Goal: Transaction & Acquisition: Subscribe to service/newsletter

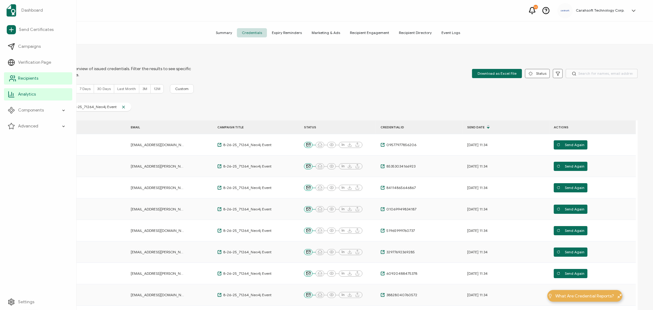
click at [25, 74] on link "Recipients" at bounding box center [38, 78] width 68 height 12
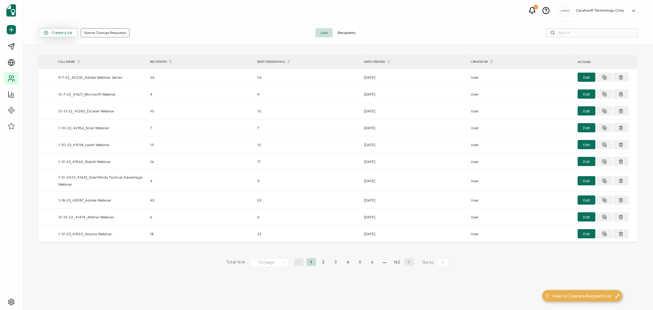
click at [51, 31] on span "Create a list" at bounding box center [58, 33] width 28 height 5
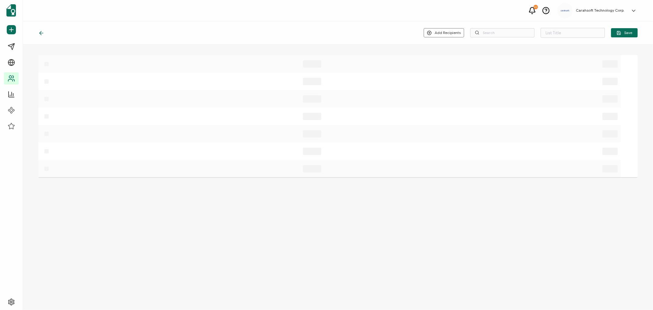
type input "List 1615"
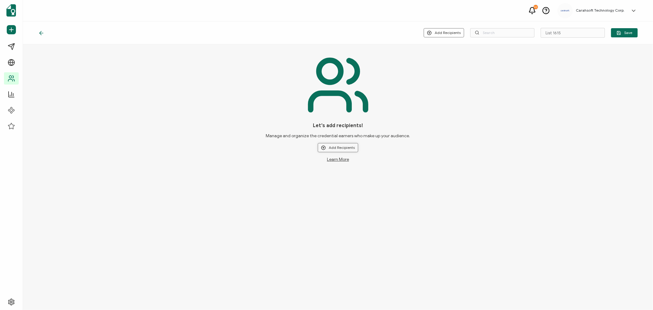
click at [340, 145] on button "Add Recipients" at bounding box center [338, 147] width 40 height 9
click at [338, 161] on span "Upload New Recipients" at bounding box center [351, 163] width 40 height 5
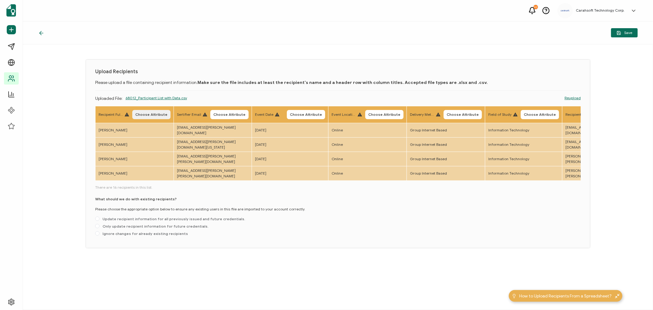
click at [154, 115] on span "Choose Attribute" at bounding box center [151, 115] width 32 height 4
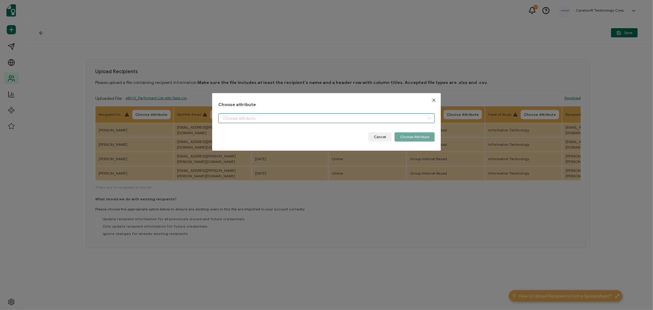
click at [238, 120] on input "dialog" at bounding box center [326, 118] width 217 height 10
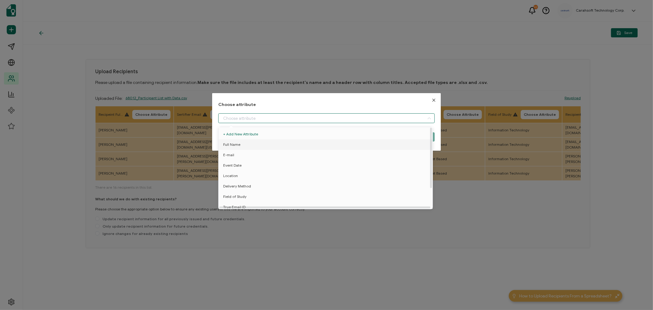
click at [236, 143] on span "Full Name" at bounding box center [231, 144] width 17 height 10
type input "Full Name"
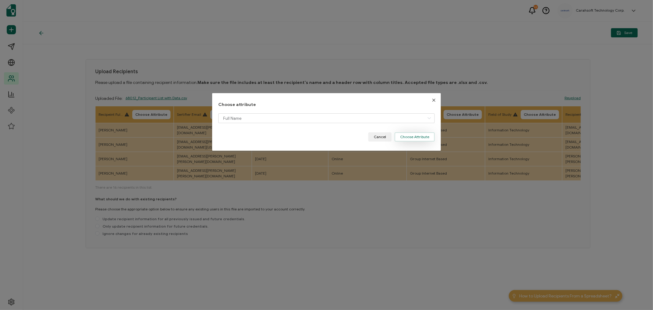
click at [424, 139] on button "Choose Attribute" at bounding box center [415, 136] width 40 height 9
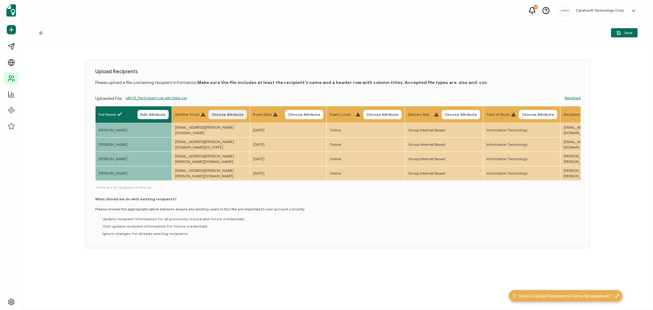
click at [238, 115] on span "Choose Attribute" at bounding box center [228, 115] width 32 height 4
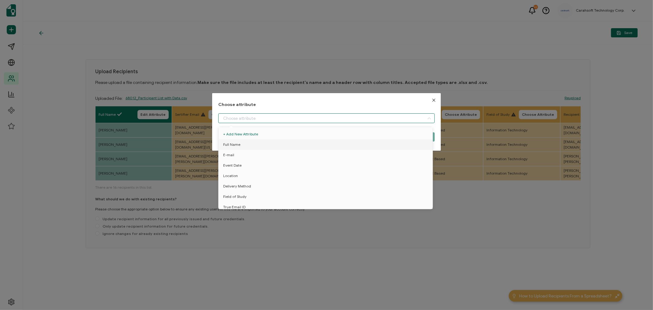
click at [222, 115] on input "dialog" at bounding box center [326, 118] width 217 height 10
click at [232, 154] on span "E-mail" at bounding box center [228, 155] width 11 height 10
type input "E-mail"
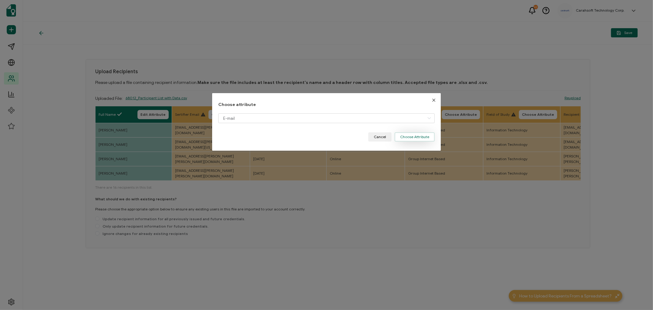
click at [412, 137] on button "Choose Attribute" at bounding box center [415, 136] width 40 height 9
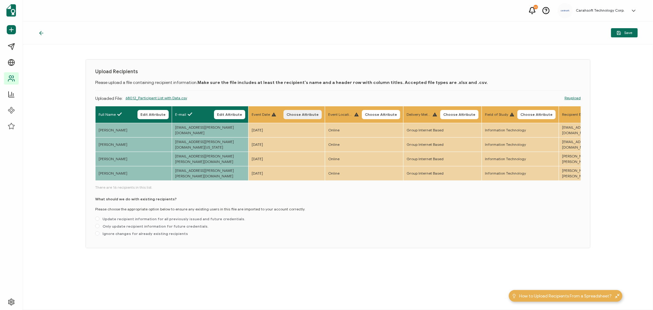
click at [322, 111] on button "Choose Attribute" at bounding box center [303, 114] width 38 height 9
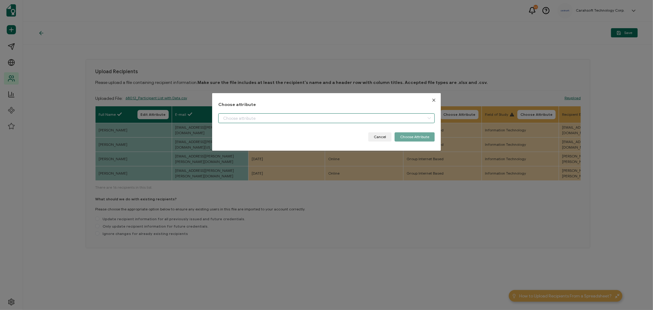
click at [231, 119] on input "dialog" at bounding box center [326, 118] width 217 height 10
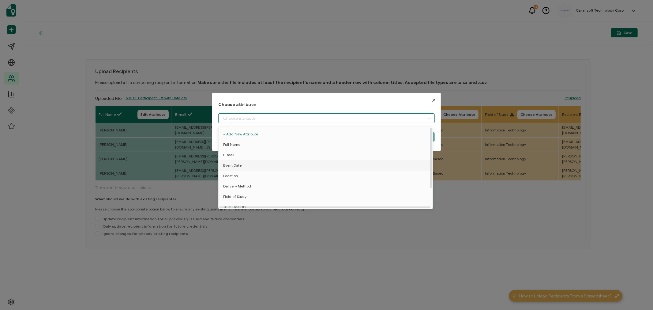
click at [230, 166] on span "Event Date" at bounding box center [232, 165] width 18 height 10
type input "Event Date"
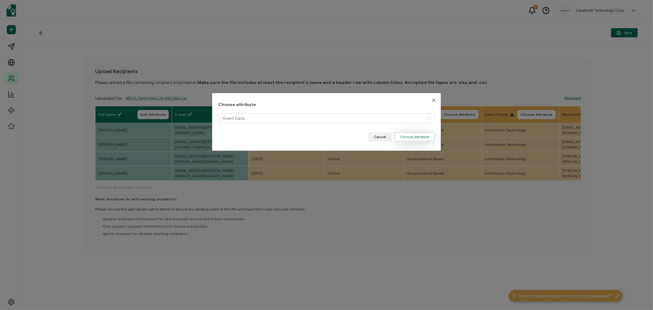
click at [406, 139] on button "Choose Attribute" at bounding box center [415, 136] width 40 height 9
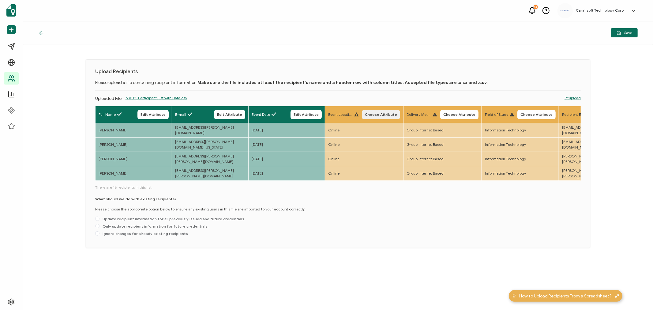
click at [400, 110] on button "Choose Attribute" at bounding box center [381, 114] width 38 height 9
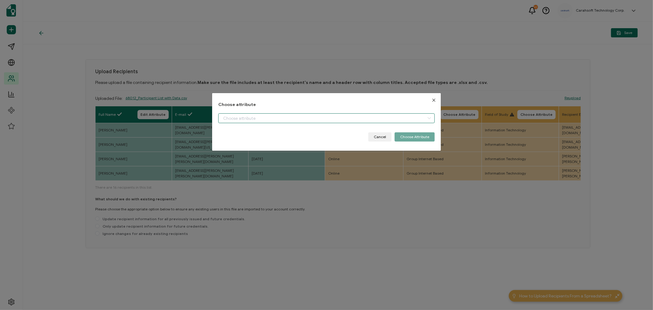
click at [290, 119] on input "dialog" at bounding box center [326, 118] width 217 height 10
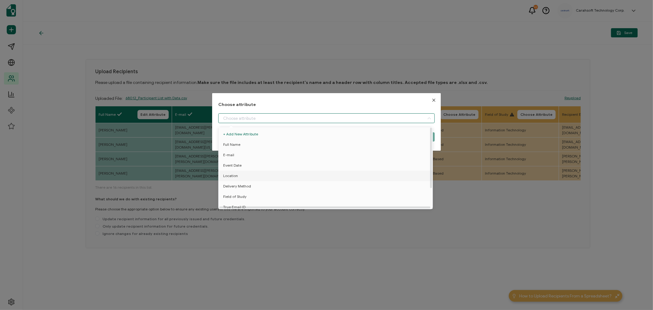
click at [238, 175] on li "Location" at bounding box center [326, 176] width 219 height 10
type input "Location"
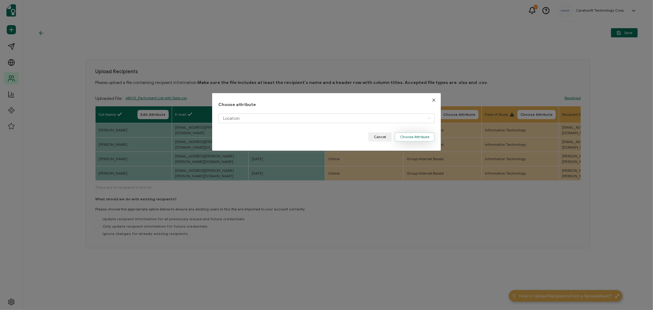
click at [424, 135] on button "Choose Attribute" at bounding box center [415, 136] width 40 height 9
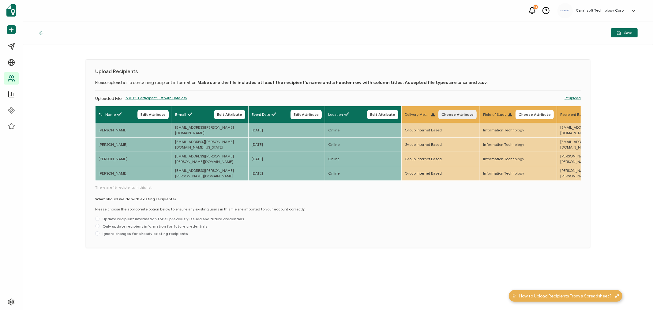
click at [472, 113] on span "Choose Attribute" at bounding box center [458, 115] width 32 height 4
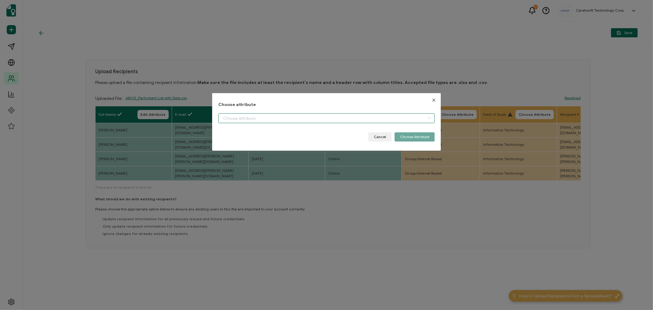
click at [270, 118] on input "dialog" at bounding box center [326, 118] width 217 height 10
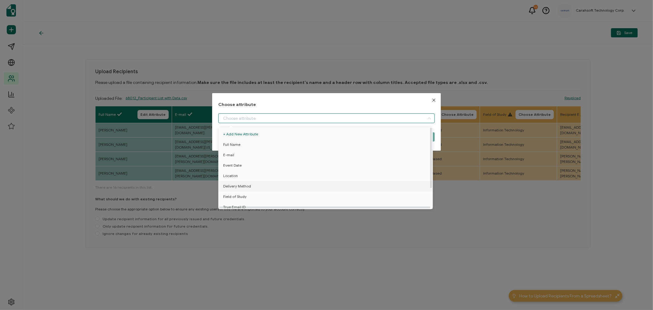
click at [234, 183] on span "Delivery Method" at bounding box center [237, 186] width 28 height 10
type input "Delivery Method"
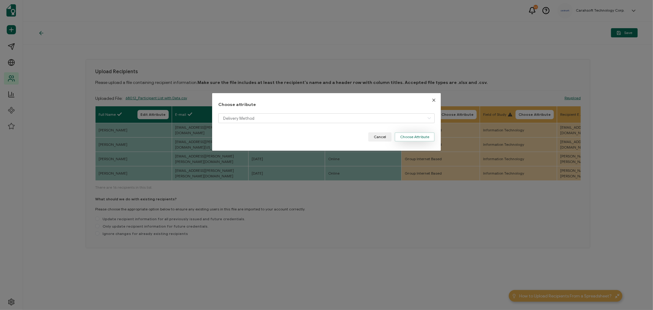
click at [414, 138] on button "Choose Attribute" at bounding box center [415, 136] width 40 height 9
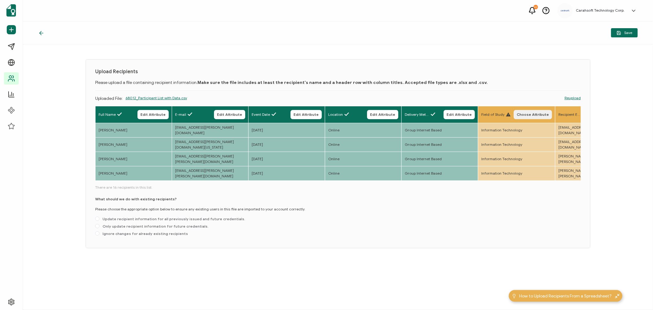
click at [540, 116] on span "Choose Attribute" at bounding box center [533, 115] width 32 height 4
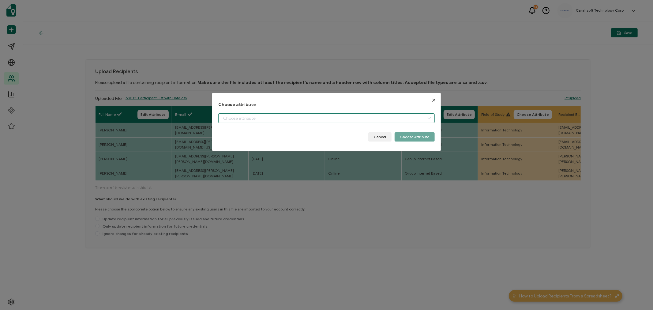
click at [244, 119] on input "dialog" at bounding box center [326, 118] width 217 height 10
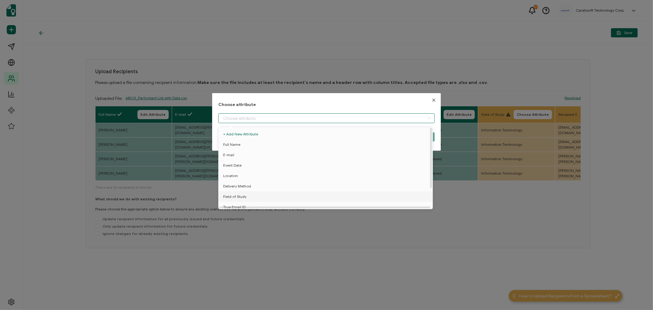
click at [230, 194] on span "Field of Study" at bounding box center [234, 196] width 23 height 10
type input "Field of Study"
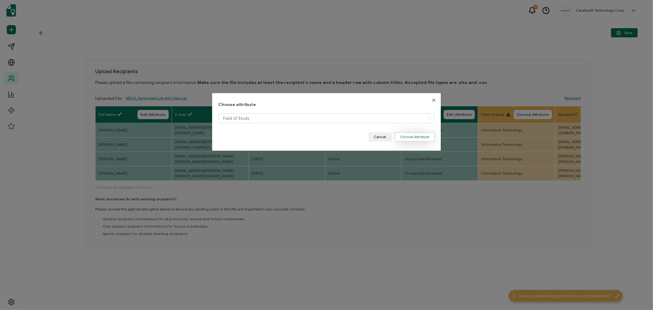
click at [404, 138] on button "Choose Attribute" at bounding box center [415, 136] width 40 height 9
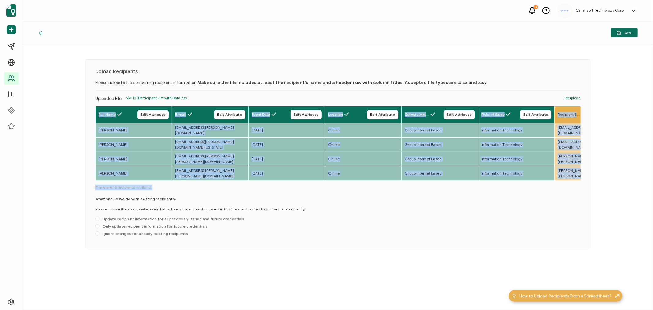
drag, startPoint x: 151, startPoint y: 181, endPoint x: 186, endPoint y: 185, distance: 34.8
click at [186, 185] on div "Full Name Edit Attribute E-mail Edit Attribute Event Date Edit Attribute Locati…" at bounding box center [338, 172] width 486 height 133
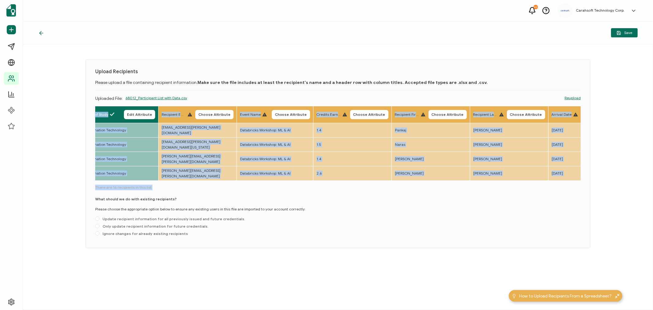
scroll to position [0, 419]
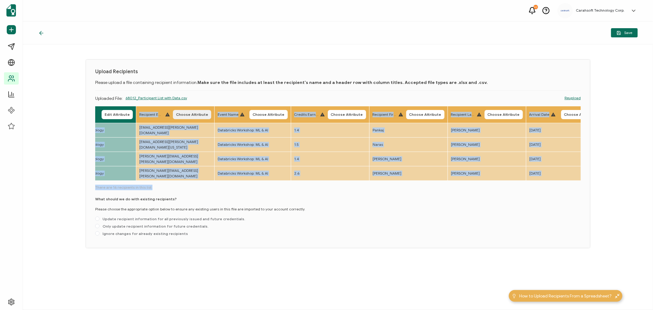
click at [208, 115] on span "Choose Attribute" at bounding box center [192, 115] width 32 height 4
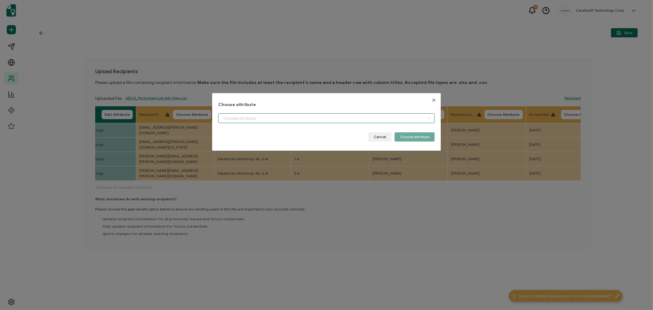
click at [234, 117] on input "dialog" at bounding box center [326, 118] width 217 height 10
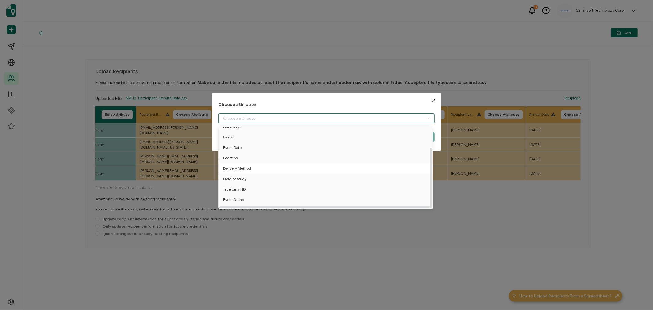
scroll to position [27, 0]
click at [237, 179] on span "True Email ID" at bounding box center [234, 183] width 22 height 10
type input "True Email ID"
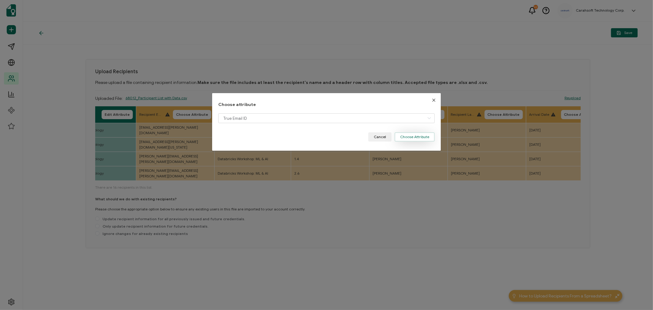
click at [407, 137] on button "Choose Attribute" at bounding box center [415, 136] width 40 height 9
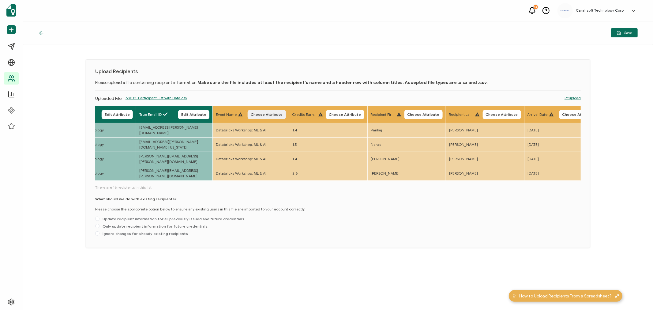
click at [283, 114] on span "Choose Attribute" at bounding box center [267, 115] width 32 height 4
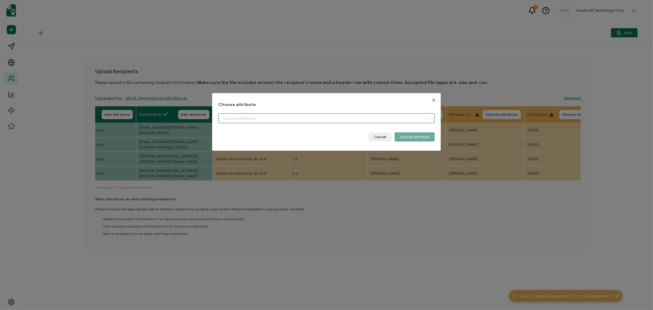
click at [244, 117] on input "dialog" at bounding box center [326, 118] width 217 height 10
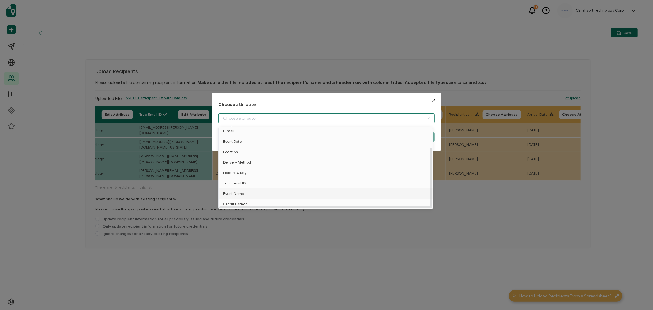
click at [238, 190] on span "Event Name" at bounding box center [233, 193] width 21 height 10
type input "Event Name"
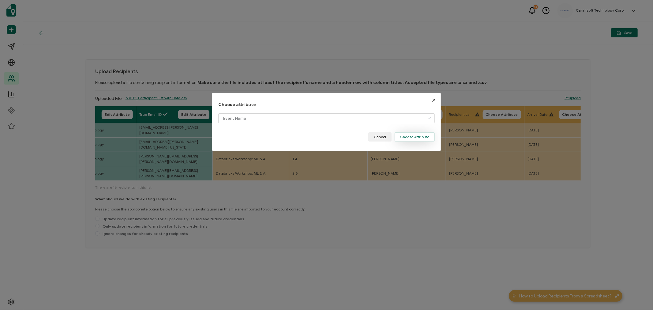
click at [405, 138] on button "Choose Attribute" at bounding box center [415, 136] width 40 height 9
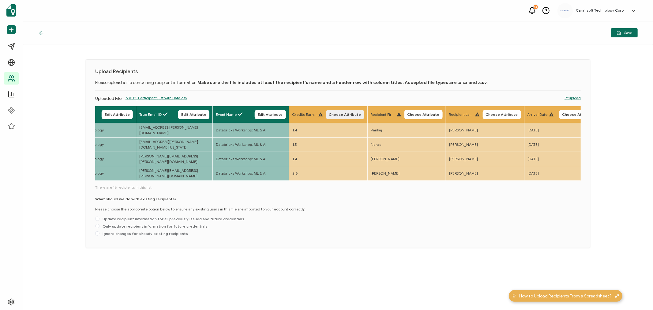
click at [361, 113] on span "Choose Attribute" at bounding box center [345, 115] width 32 height 4
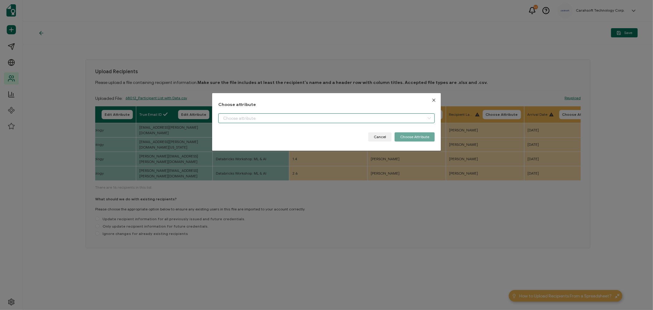
click at [278, 115] on input "dialog" at bounding box center [326, 118] width 217 height 10
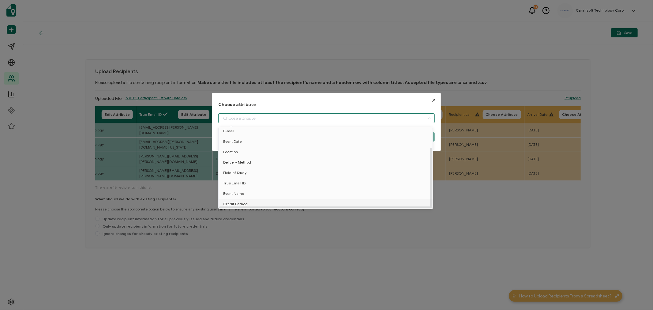
click at [234, 200] on span "Credit Earned" at bounding box center [235, 204] width 25 height 10
type input "Credit Earned"
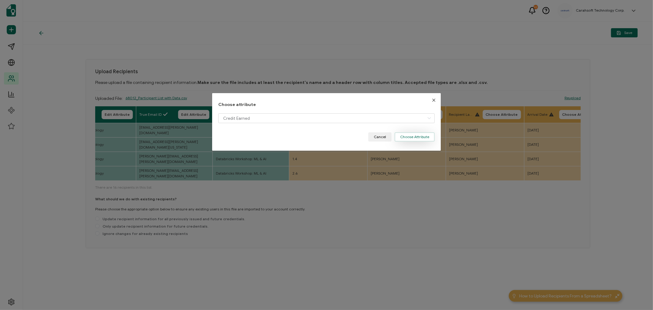
click at [403, 135] on button "Choose Attribute" at bounding box center [415, 136] width 40 height 9
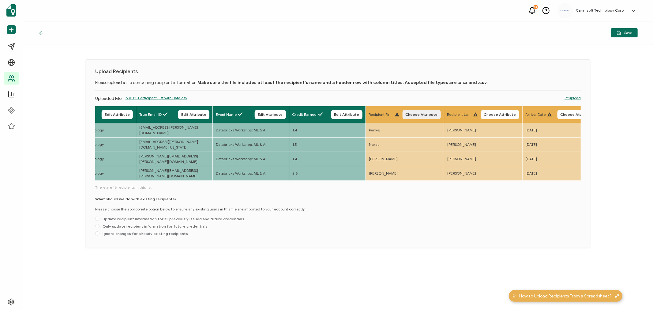
click at [436, 114] on span "Choose Attribute" at bounding box center [422, 115] width 32 height 4
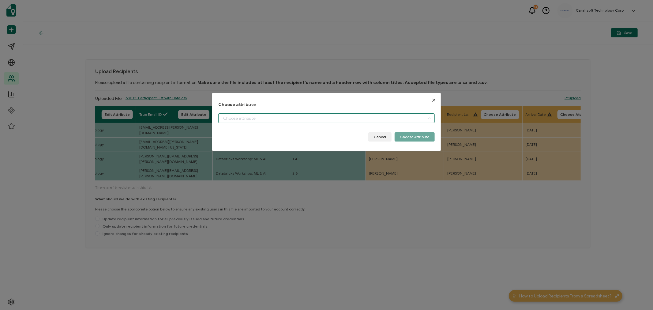
click at [281, 118] on input "dialog" at bounding box center [326, 118] width 217 height 10
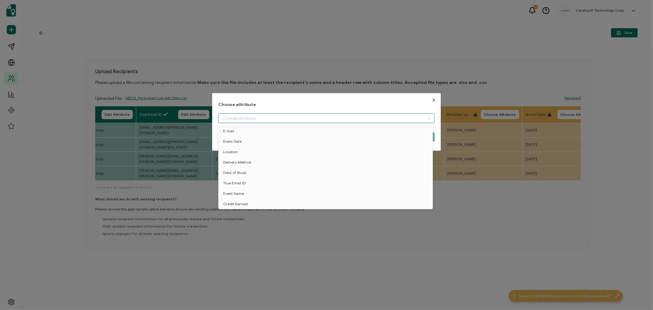
click at [513, 62] on div "Choose attribute Cancel Choose Attribute" at bounding box center [326, 155] width 653 height 310
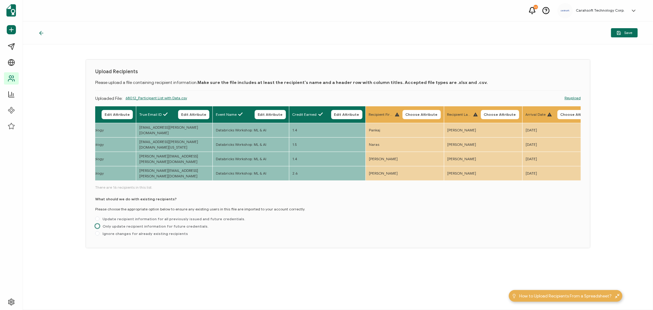
click at [127, 228] on span "Only update recipient information for future credentials." at bounding box center [154, 226] width 109 height 5
click at [100, 228] on input "Only update recipient information for future credentials." at bounding box center [97, 226] width 4 height 5
radio input "true"
click at [623, 35] on span "Save" at bounding box center [625, 33] width 16 height 5
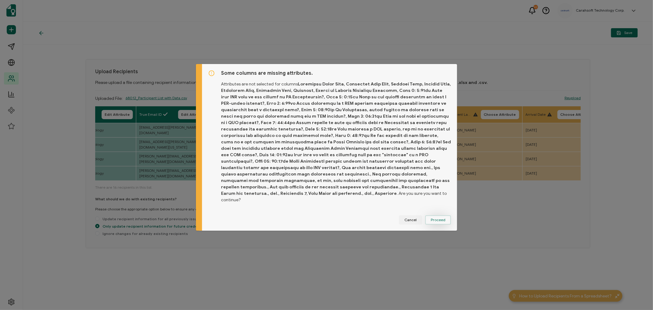
click at [436, 216] on button "Proceed" at bounding box center [438, 219] width 26 height 9
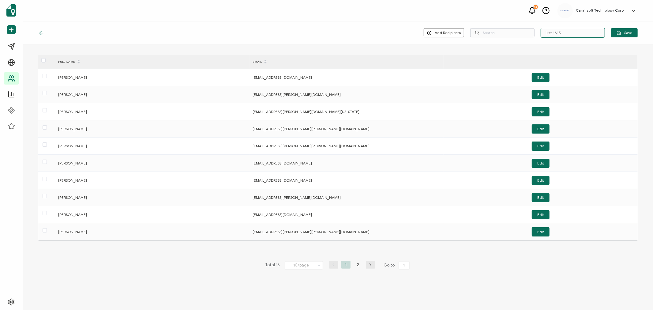
drag, startPoint x: 575, startPoint y: 32, endPoint x: 511, endPoint y: 28, distance: 64.1
click at [511, 28] on div "Add Recipients Upload New Recipients Import from Recipients List 1615 Save" at bounding box center [531, 33] width 214 height 10
type input "5-21-25_68012_Databricks Event"
click at [622, 33] on span "Save" at bounding box center [625, 33] width 16 height 5
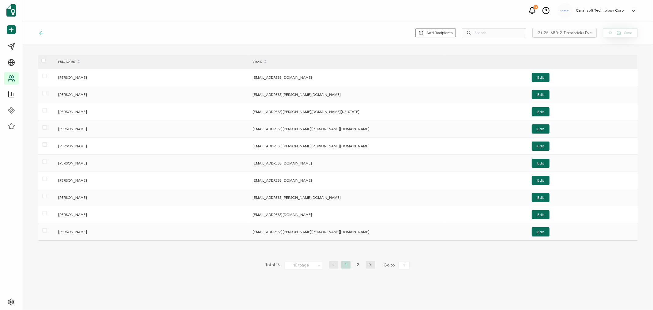
scroll to position [0, 0]
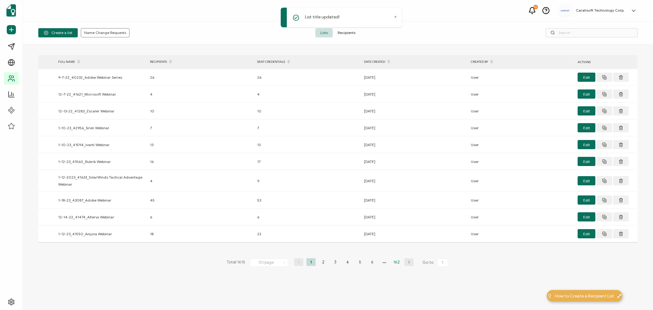
click at [399, 262] on li "162" at bounding box center [396, 262] width 9 height 8
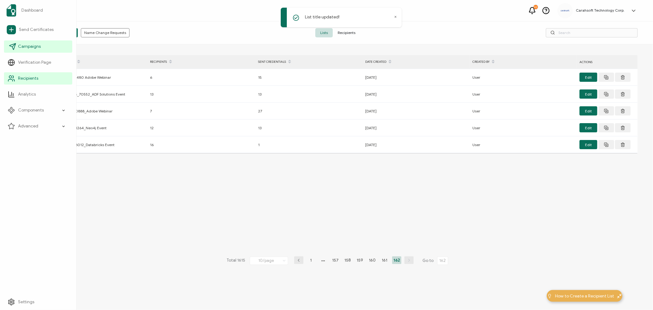
click at [32, 47] on span "Campaigns" at bounding box center [29, 46] width 23 height 6
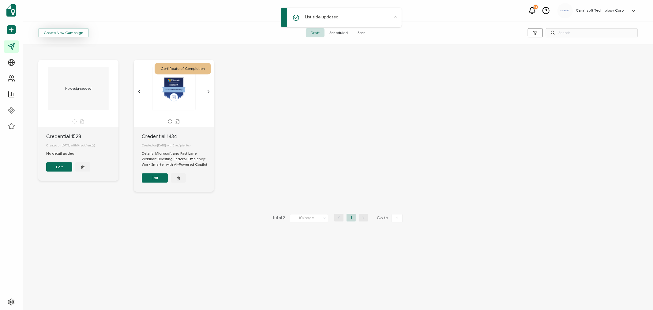
click at [64, 35] on button "Create New Campaign" at bounding box center [63, 32] width 51 height 9
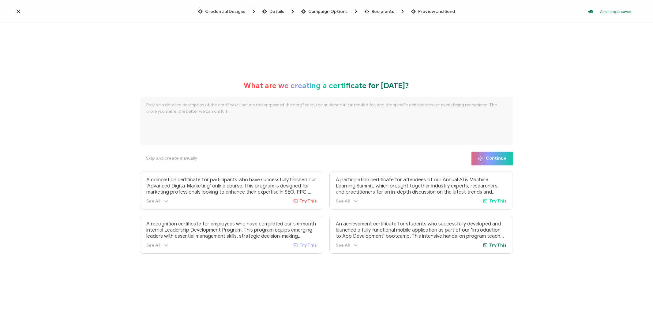
click at [215, 9] on span "Credential Designs" at bounding box center [225, 11] width 40 height 5
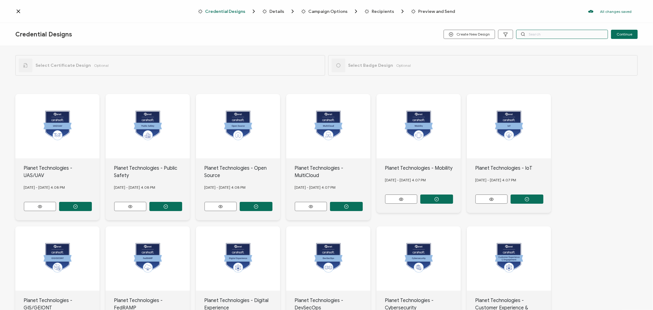
click at [567, 36] on input "text" at bounding box center [562, 34] width 92 height 9
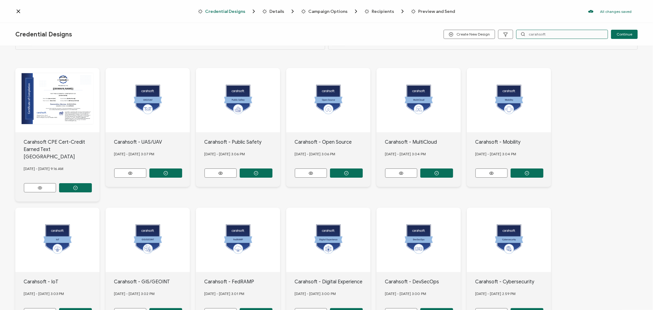
scroll to position [69, 0]
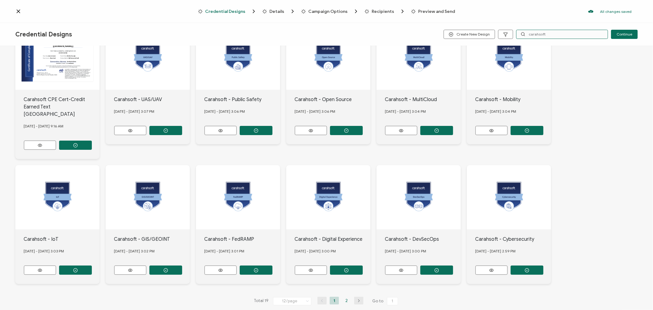
type input "carahsoft"
click at [344, 297] on li "2" at bounding box center [346, 301] width 9 height 8
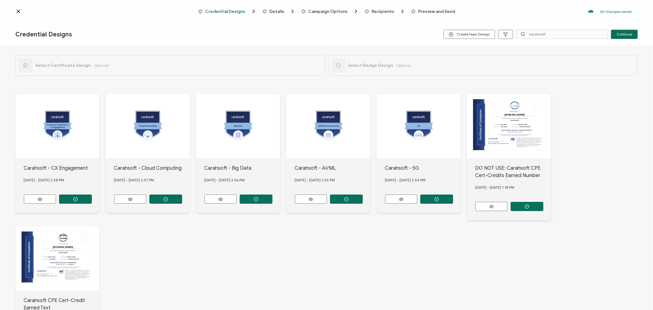
scroll to position [34, 0]
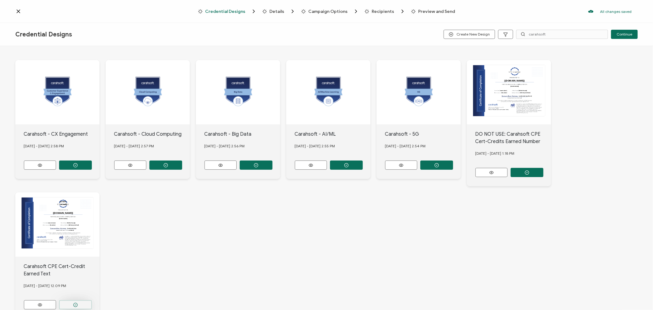
click at [81, 301] on button "button" at bounding box center [75, 304] width 33 height 9
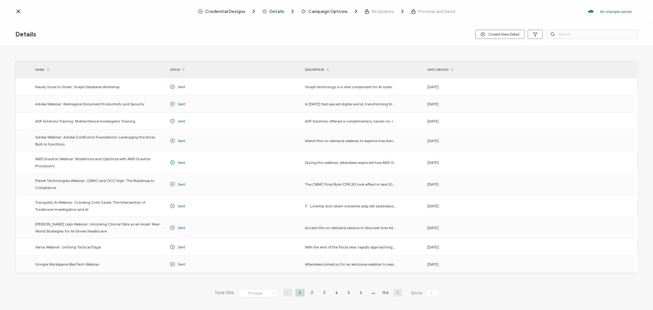
click at [216, 9] on span "Credential Designs" at bounding box center [225, 11] width 40 height 5
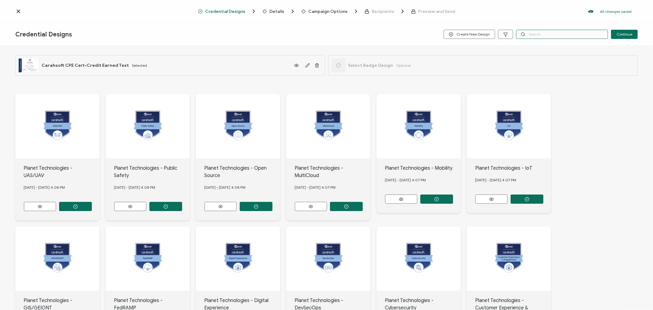
click at [538, 34] on input "text" at bounding box center [562, 34] width 92 height 9
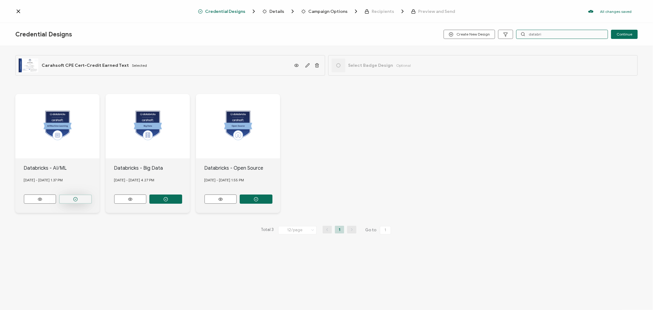
type input "databri"
click at [72, 198] on button "button" at bounding box center [75, 199] width 33 height 9
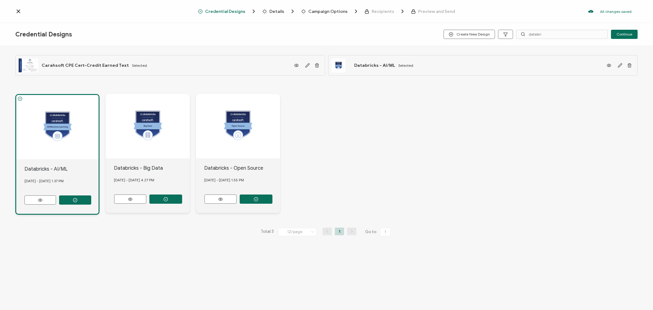
click at [276, 12] on span "Details" at bounding box center [277, 11] width 15 height 5
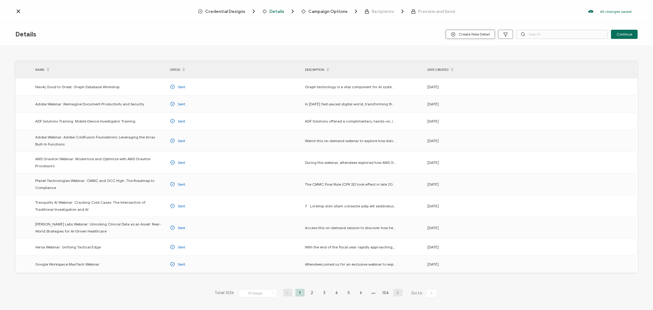
click at [479, 34] on span "Create New Detail" at bounding box center [470, 34] width 39 height 5
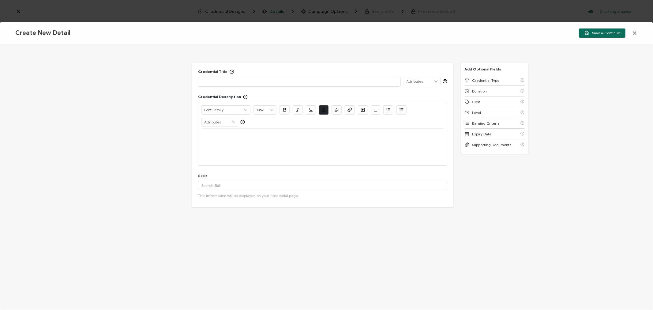
click at [244, 84] on p at bounding box center [300, 81] width 196 height 6
drag, startPoint x: 258, startPoint y: 83, endPoint x: 243, endPoint y: 82, distance: 15.6
click at [243, 82] on p "Databricks Workshop: ML & AI" at bounding box center [300, 81] width 196 height 6
click at [232, 144] on div at bounding box center [323, 147] width 242 height 37
click at [233, 137] on p at bounding box center [323, 136] width 242 height 6
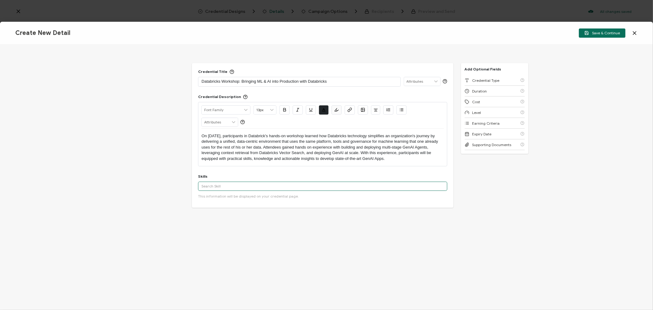
click at [255, 189] on input "text" at bounding box center [322, 186] width 249 height 9
paste input "GenAI Agent Development"
type input "GenAI Agent Development"
click at [239, 198] on button "Add 'GenAI Agent Development'" at bounding box center [234, 199] width 67 height 9
click at [247, 187] on input "text" at bounding box center [322, 186] width 249 height 9
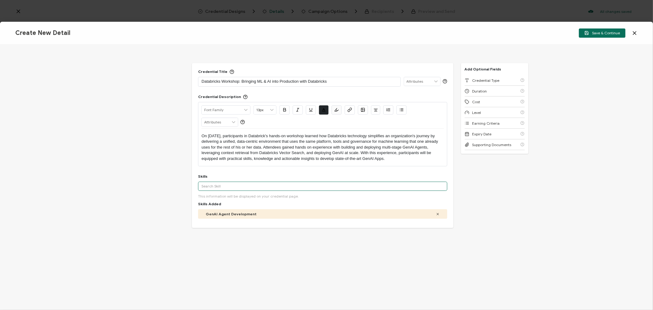
paste input "GenAI Agent Development, LLM Performance Monitoring"
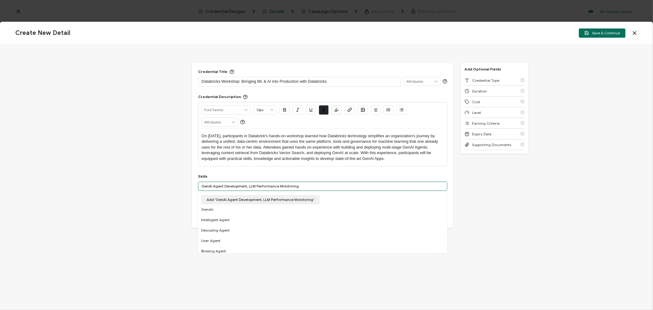
drag, startPoint x: 247, startPoint y: 185, endPoint x: 138, endPoint y: 185, distance: 109.4
click at [140, 186] on div "Credential Title Databricks Workshop: Bringing ML & AI into Production with Dat…" at bounding box center [326, 177] width 653 height 265
type input "LLM Performance Monitoring"
click at [243, 197] on button "Add 'LLM Performance Monitoring'" at bounding box center [236, 199] width 71 height 9
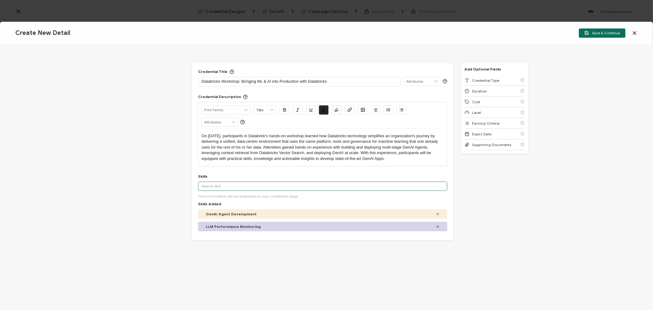
click at [227, 188] on input "text" at bounding box center [322, 186] width 249 height 9
paste input "Vector Search & Context Retrieval"
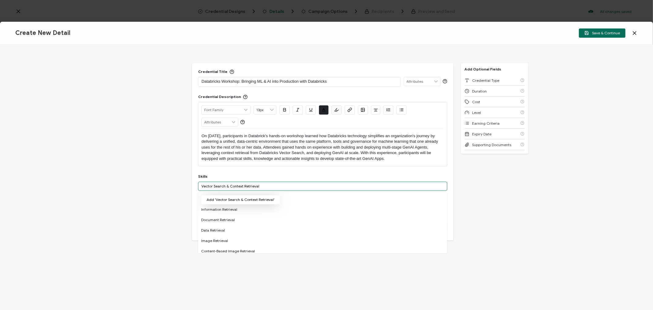
type input "Vector Search & Context Retrieval"
click at [227, 197] on button "Add 'Vector Search & Context Retrieval'" at bounding box center [240, 199] width 79 height 9
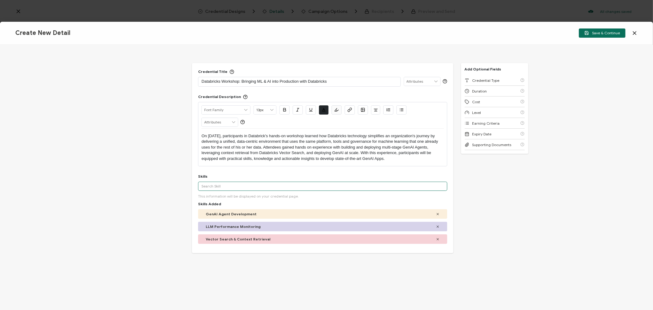
click at [224, 186] on input "text" at bounding box center [322, 186] width 249 height 9
paste input "Governed GenAI Ops"
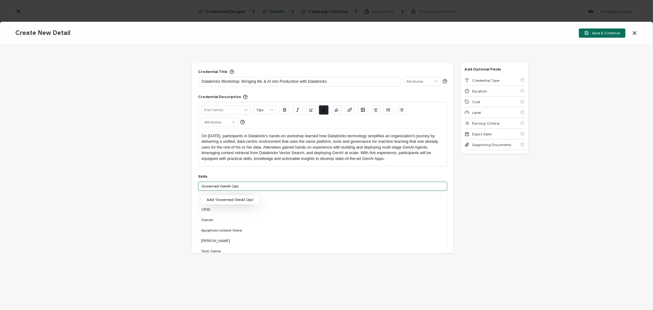
type input "Governed GenAI Ops"
click at [226, 196] on button "Add 'Governed GenAI Ops'" at bounding box center [230, 199] width 58 height 9
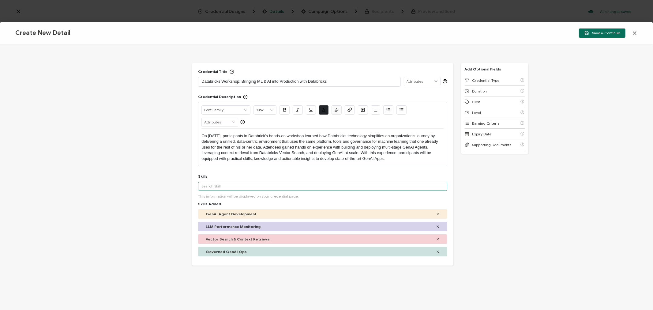
click at [235, 186] on input "text" at bounding box center [322, 186] width 249 height 9
paste input "Large Language Model (LLM) Deployment"
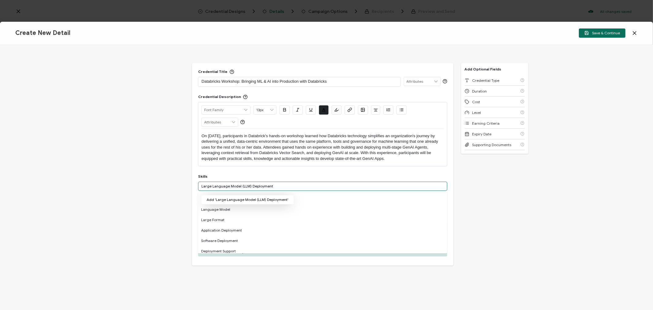
type input "Large Language Model (LLM) Deployment"
click at [230, 198] on button "Add 'Large Language Model (LLM) Deployment'" at bounding box center [247, 199] width 93 height 9
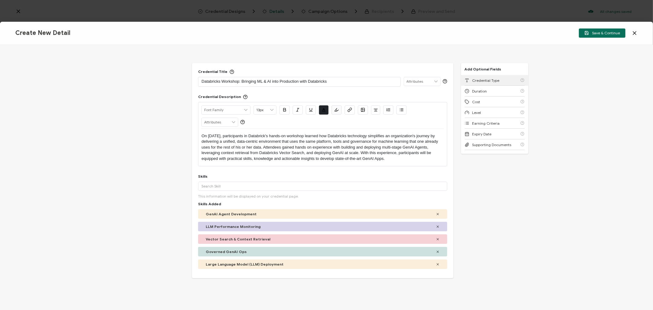
click at [483, 81] on span "Credential Type" at bounding box center [486, 80] width 27 height 5
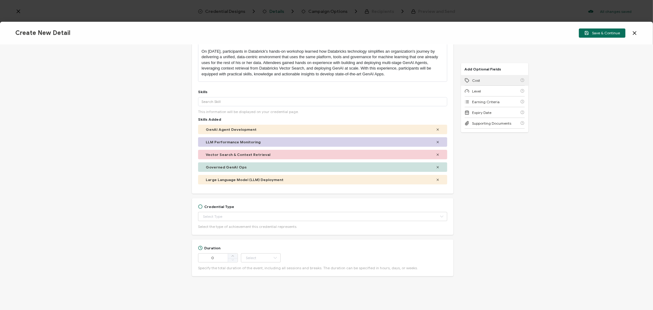
click at [483, 81] on div "Cost" at bounding box center [495, 80] width 60 height 11
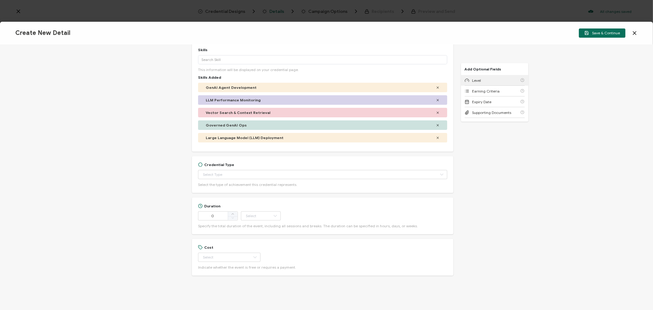
click at [483, 81] on div "Level" at bounding box center [495, 80] width 60 height 11
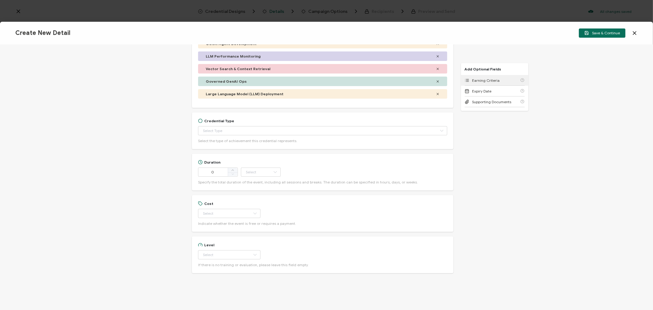
click at [483, 81] on span "Earning Criteria" at bounding box center [487, 80] width 28 height 5
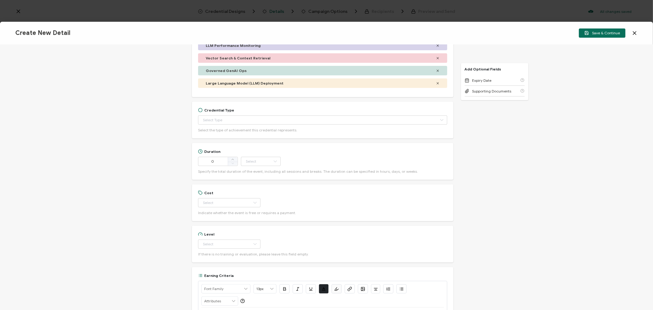
scroll to position [164, 0]
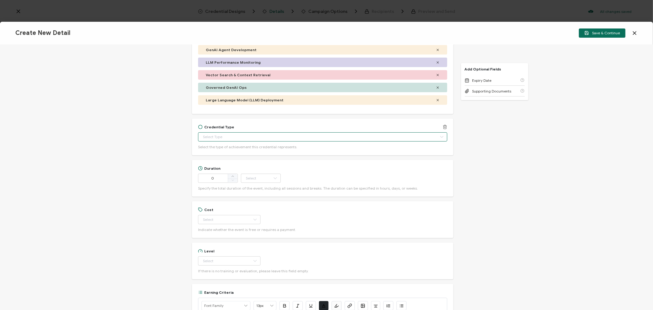
click at [217, 135] on input "text" at bounding box center [322, 136] width 249 height 9
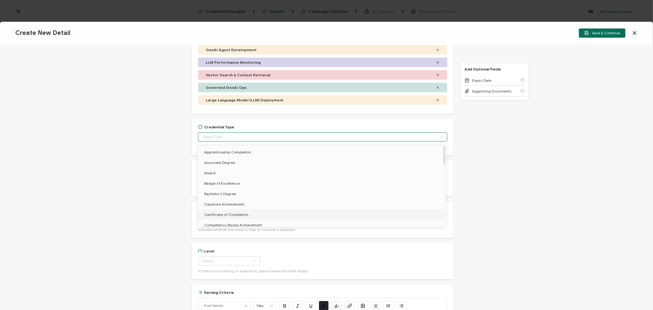
click at [210, 212] on span "Certificate of Completion" at bounding box center [226, 214] width 44 height 5
type input "Certificate of Completion"
click at [135, 186] on div "Credential Title Databricks Workshop: Bringing ML & AI into Production with Dat…" at bounding box center [326, 177] width 653 height 265
type input "Certificate of Completion"
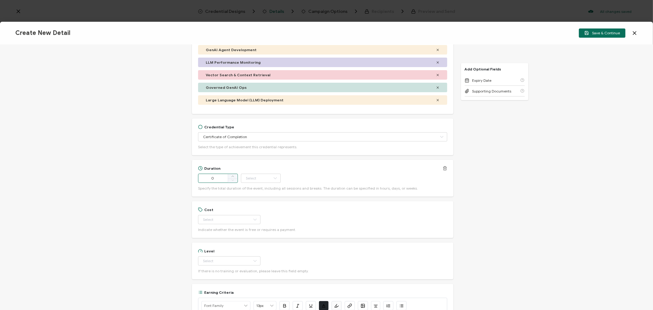
drag, startPoint x: 216, startPoint y: 179, endPoint x: 195, endPoint y: 179, distance: 20.2
click at [198, 179] on input "0" at bounding box center [218, 178] width 40 height 9
type input "180"
click at [252, 179] on input "text" at bounding box center [261, 178] width 40 height 9
click at [245, 246] on li "Minute" at bounding box center [261, 245] width 41 height 10
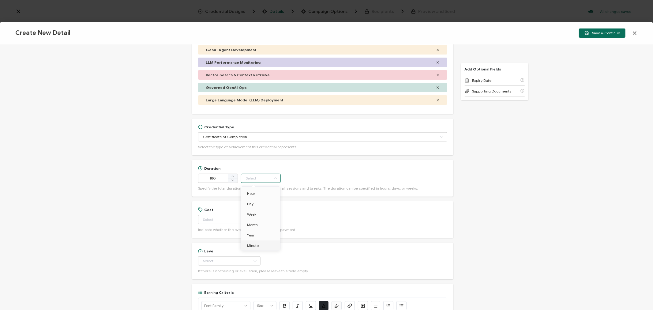
type input "Minute"
click at [226, 223] on input "text" at bounding box center [229, 219] width 62 height 9
click at [219, 234] on li "Free" at bounding box center [226, 235] width 57 height 10
type input "Free"
click at [222, 261] on input "text" at bounding box center [229, 260] width 62 height 9
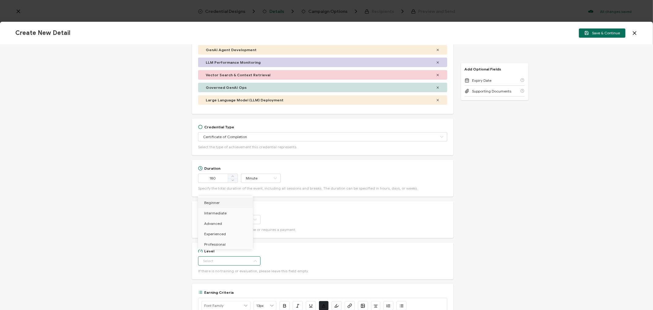
click at [219, 202] on li "Beginner" at bounding box center [226, 203] width 57 height 10
type input "Beginner"
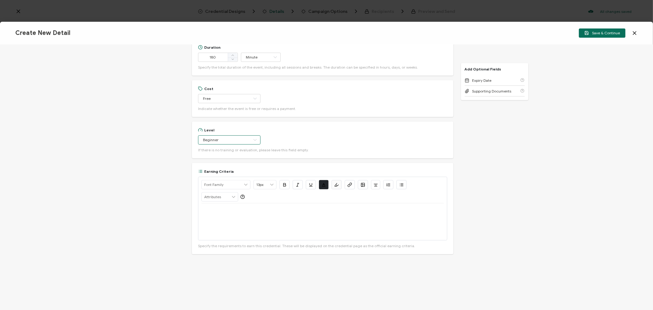
scroll to position [300, 0]
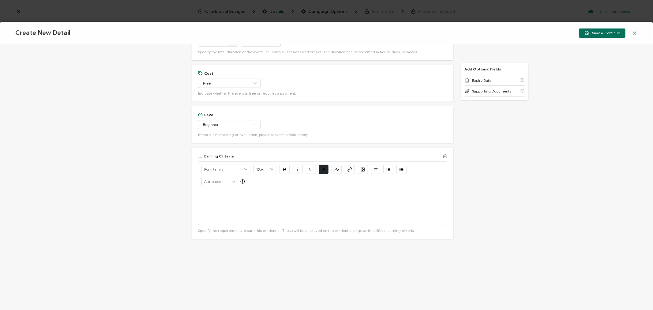
click at [218, 200] on div at bounding box center [323, 206] width 242 height 37
click at [605, 29] on button "Save & Continue" at bounding box center [602, 32] width 47 height 9
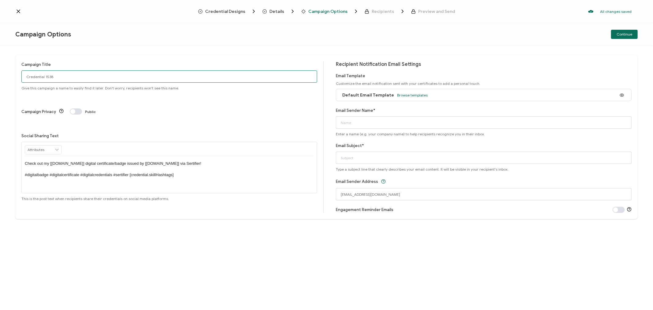
click at [103, 74] on input "Credential 1538" at bounding box center [169, 76] width 296 height 12
drag, startPoint x: 103, startPoint y: 74, endPoint x: 0, endPoint y: 72, distance: 103.0
click at [0, 72] on div "Campaign Title Credential 1538 Give this campaign a name to easily find it late…" at bounding box center [326, 178] width 653 height 264
drag, startPoint x: 81, startPoint y: 77, endPoint x: 0, endPoint y: 68, distance: 81.9
click at [0, 68] on div "Campaign Title 5-21-25_68012_Databricks Event Give this campaign a name to easi…" at bounding box center [326, 178] width 653 height 264
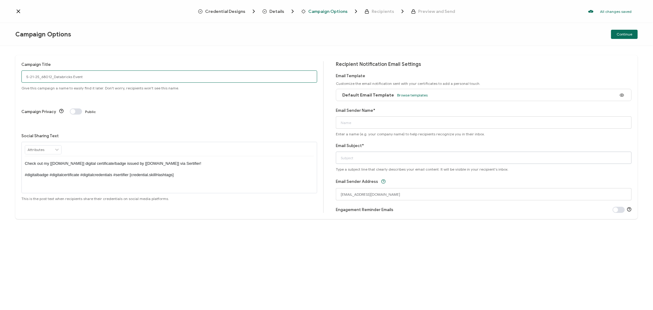
type input "5-21-25_68012_Databricks Event"
click at [355, 162] on input "Email Subject*" at bounding box center [484, 158] width 296 height 12
paste input "5-21-25_68012_Databricks Event"
type input "5-21-25_68012_Databricks Event"
click at [363, 123] on input "Email Sender Name*" at bounding box center [484, 122] width 296 height 12
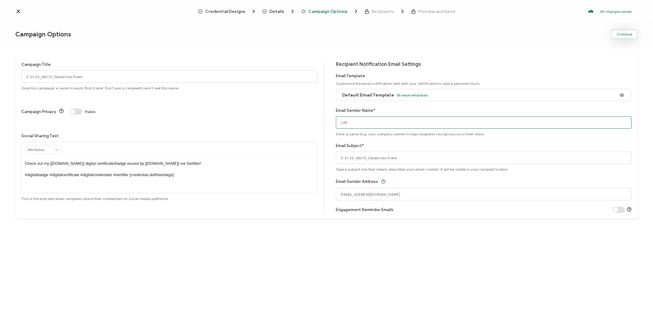
type input "CPE"
click at [634, 34] on button "Continue" at bounding box center [624, 34] width 27 height 9
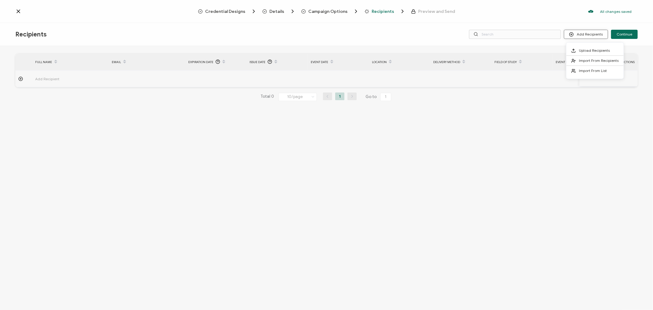
click at [593, 33] on button "Add Recipients" at bounding box center [586, 34] width 44 height 9
click at [588, 71] on span "Import From List" at bounding box center [593, 70] width 28 height 5
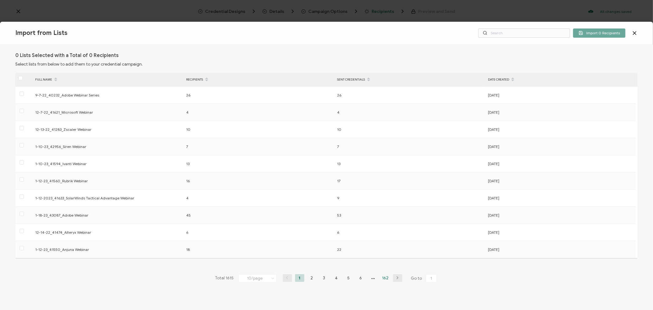
click at [386, 278] on li "162" at bounding box center [385, 278] width 9 height 8
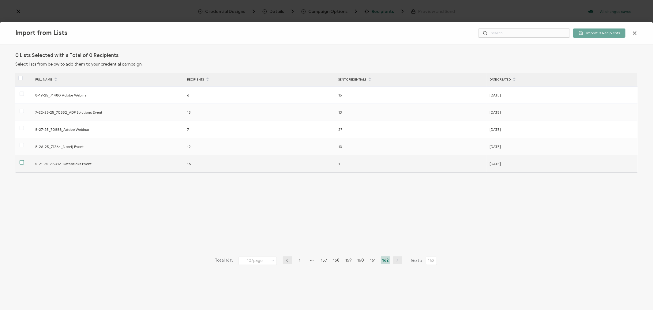
click at [21, 163] on span at bounding box center [22, 162] width 4 height 4
click at [24, 160] on input "checkbox" at bounding box center [24, 160] width 0 height 0
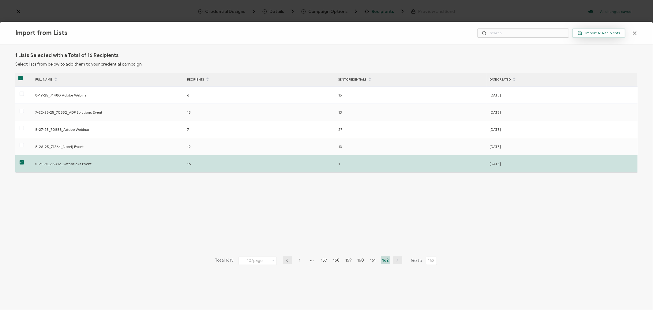
click at [610, 35] on span "Import 16 Recipients" at bounding box center [599, 33] width 42 height 5
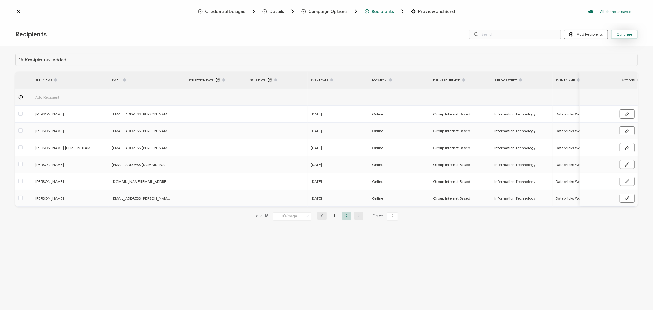
click at [632, 34] on span "Continue" at bounding box center [625, 34] width 16 height 4
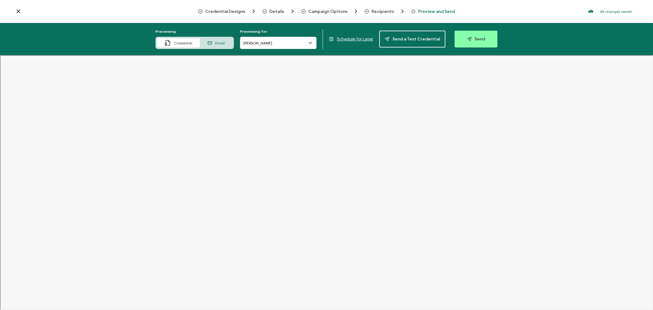
click at [486, 35] on button "Send" at bounding box center [476, 39] width 43 height 17
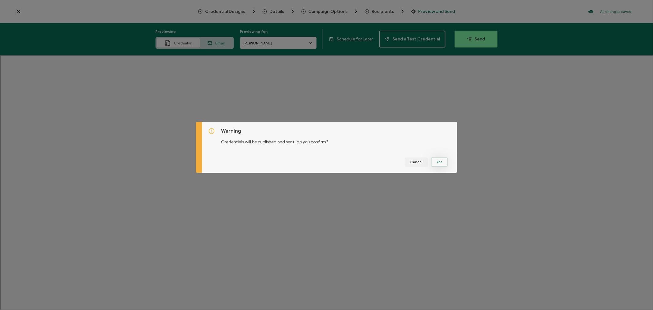
click at [436, 163] on button "Yes" at bounding box center [439, 161] width 17 height 9
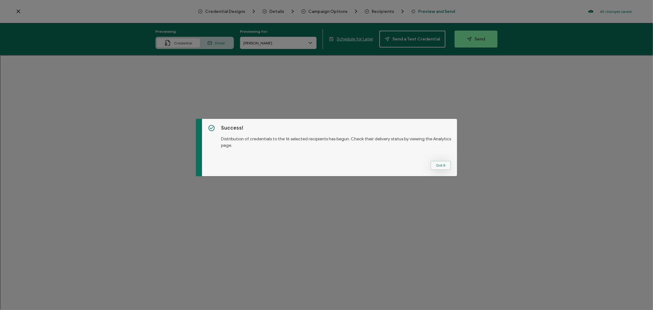
click at [435, 163] on button "Got It" at bounding box center [441, 165] width 21 height 9
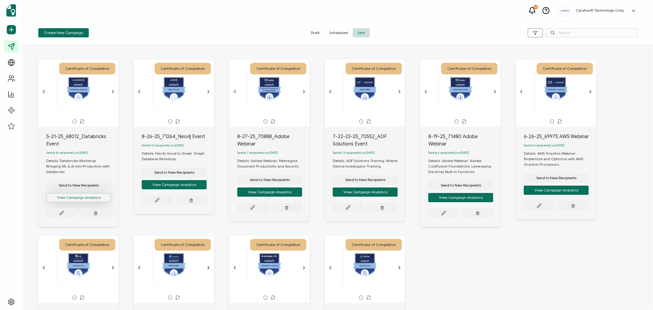
click at [68, 193] on button "View Campaign Analytics" at bounding box center [78, 197] width 65 height 9
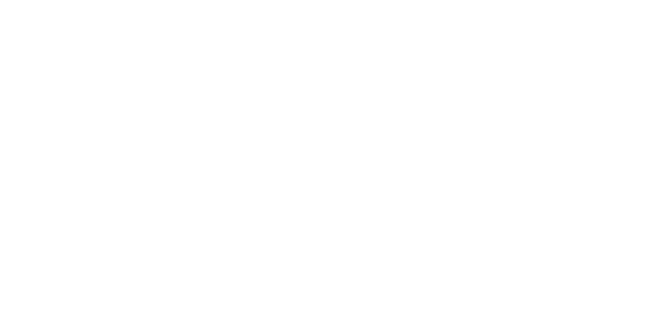
scroll to position [115, 0]
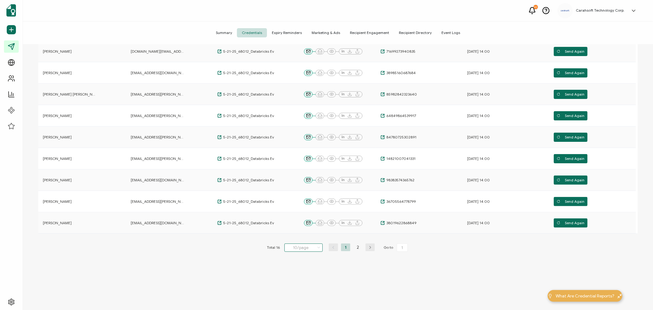
click at [307, 249] on input "10/page" at bounding box center [304, 248] width 38 height 8
click at [304, 276] on li "20/page" at bounding box center [305, 273] width 43 height 10
type input "20/page"
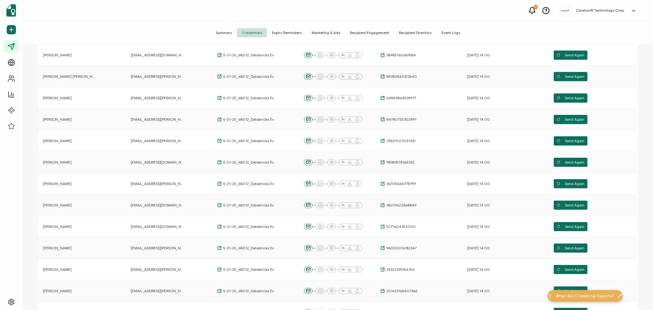
scroll to position [0, 0]
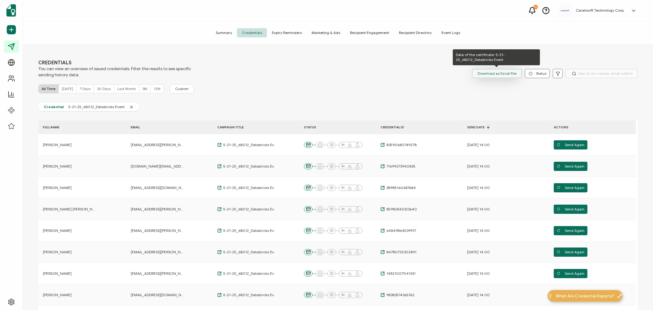
click at [492, 75] on span "Download as Excel File" at bounding box center [497, 73] width 39 height 9
